Goal: Task Accomplishment & Management: Manage account settings

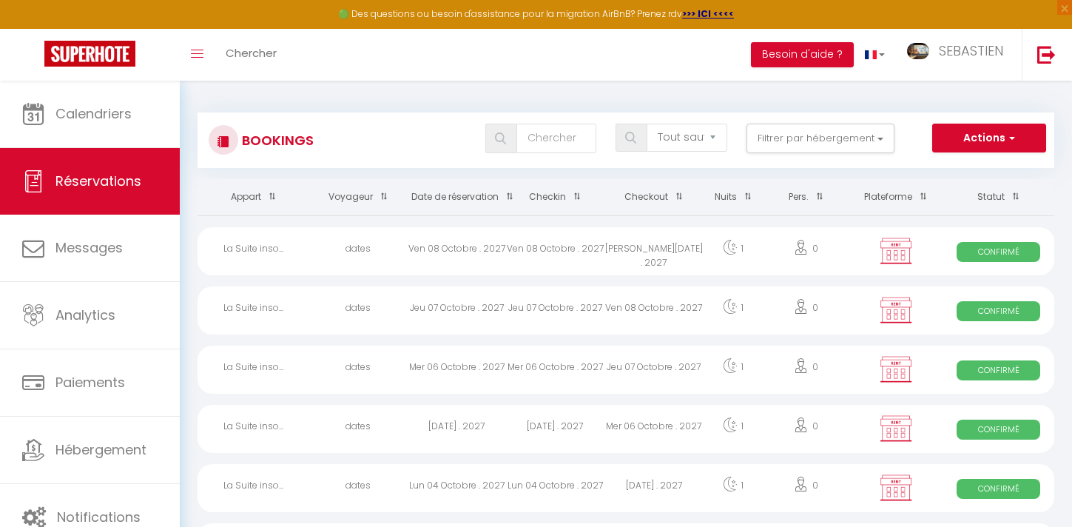
click at [104, 126] on link "Calendriers" at bounding box center [90, 114] width 180 height 67
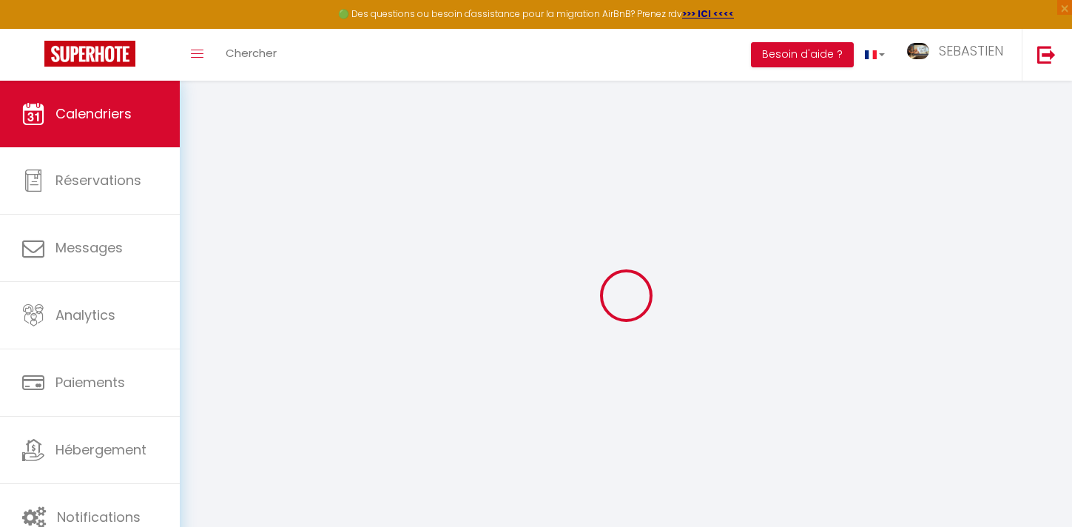
select select
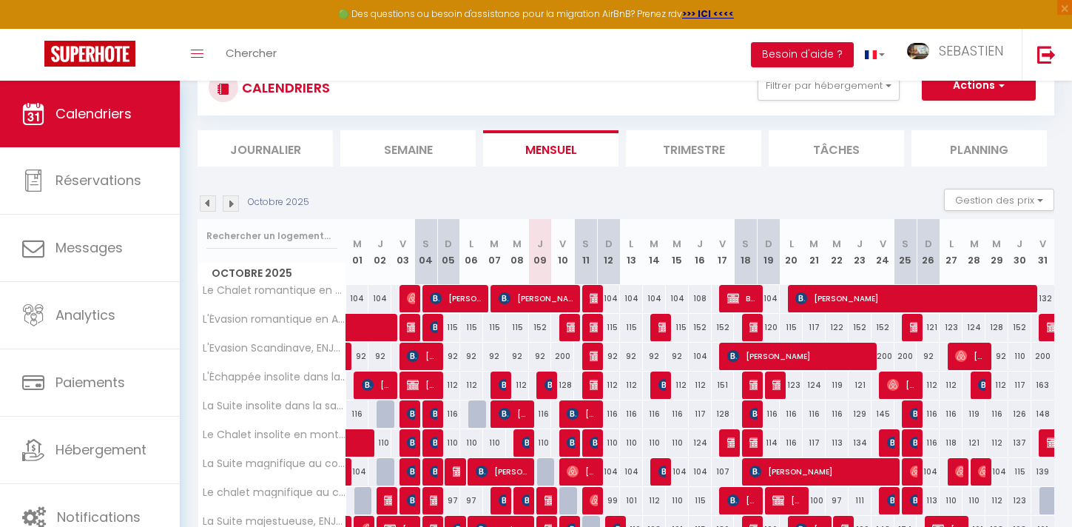
scroll to position [61, 0]
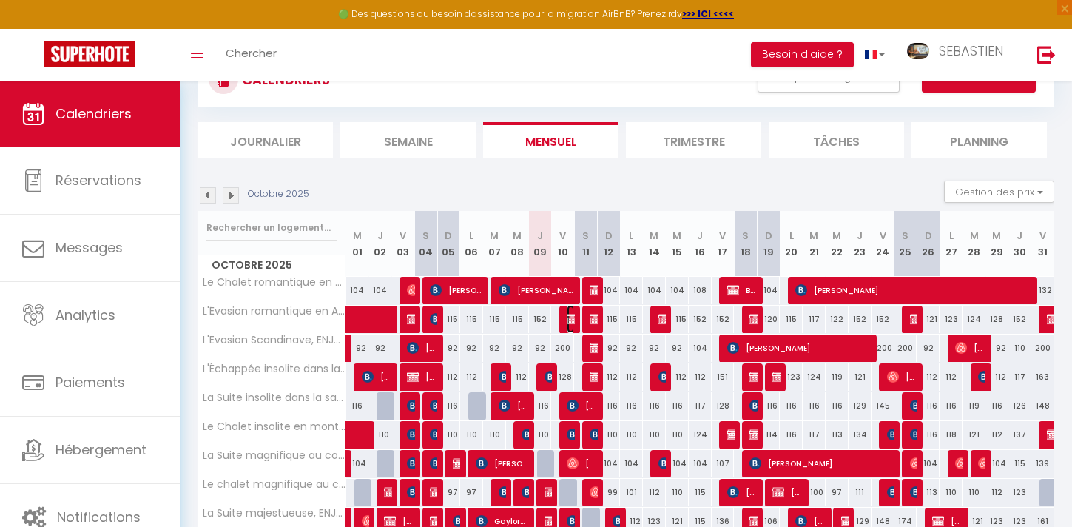
click at [567, 321] on img at bounding box center [573, 319] width 12 height 12
select select "OK"
select select "0"
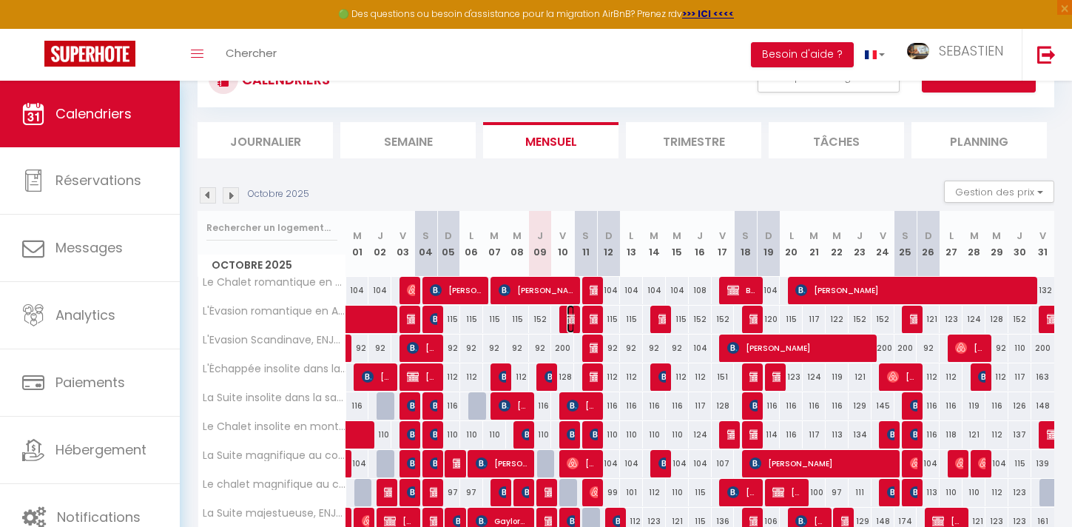
select select "1"
select select
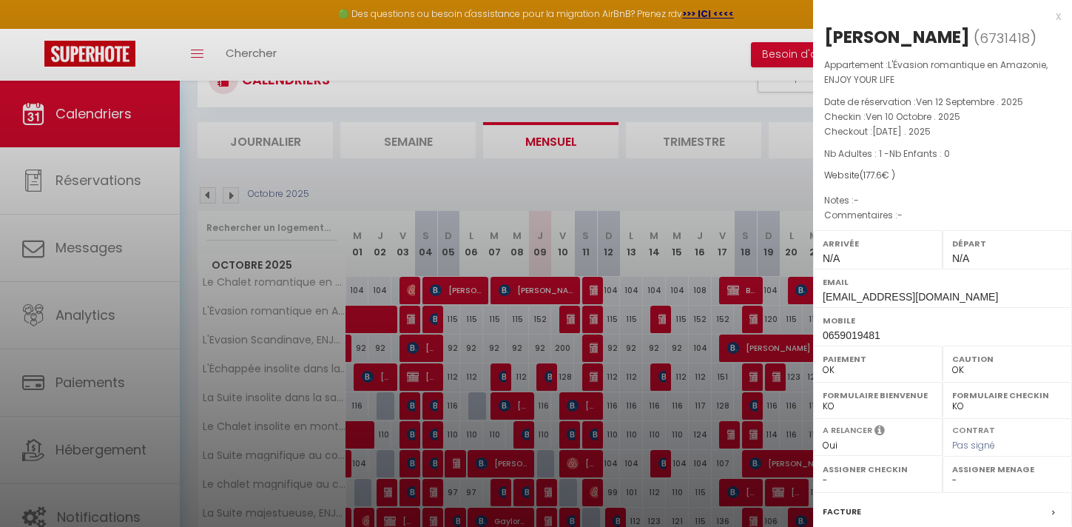
click at [502, 72] on div at bounding box center [536, 263] width 1072 height 527
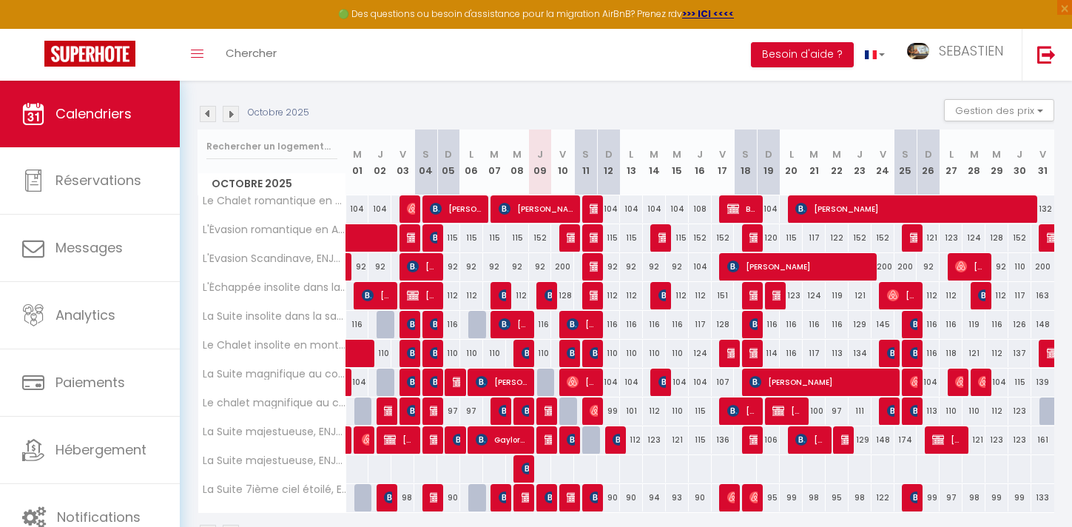
scroll to position [143, 0]
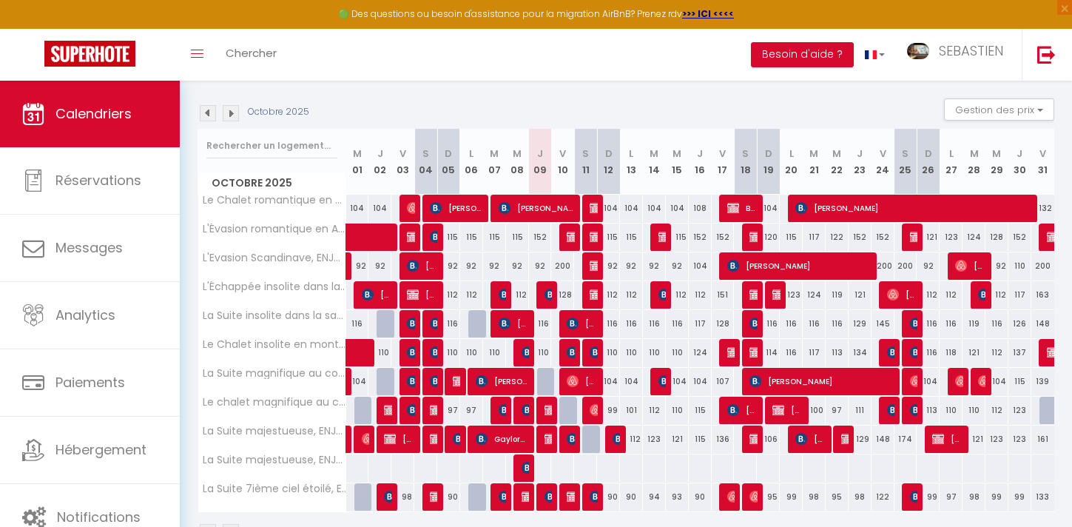
click at [232, 114] on img at bounding box center [231, 113] width 16 height 16
